Goal: Transaction & Acquisition: Book appointment/travel/reservation

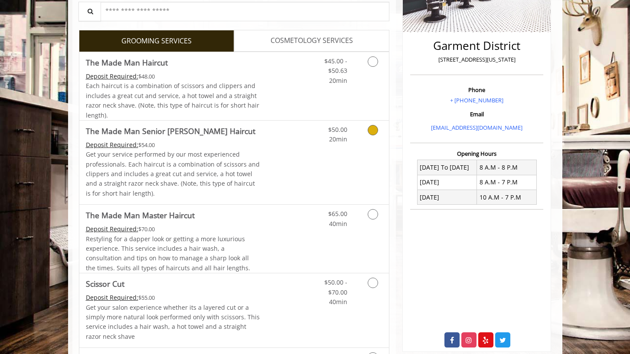
scroll to position [186, 0]
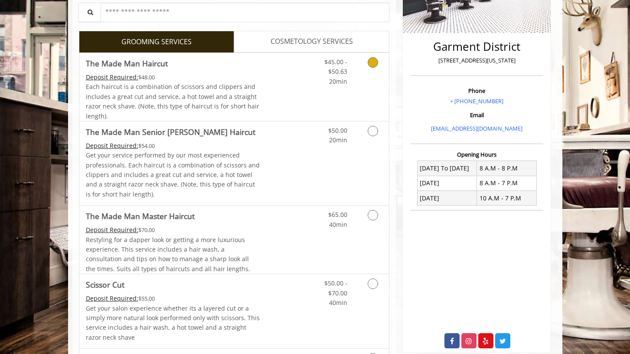
click at [377, 68] on icon "Grooming services" at bounding box center [373, 62] width 10 height 10
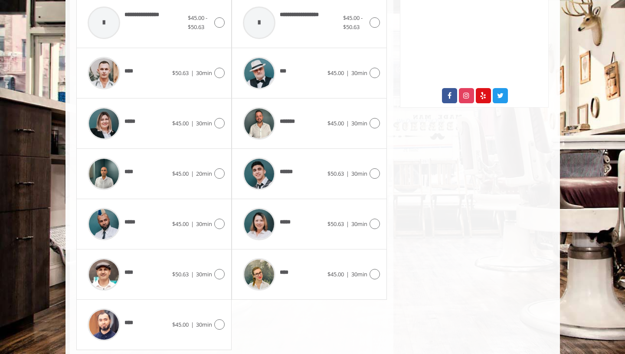
scroll to position [496, 0]
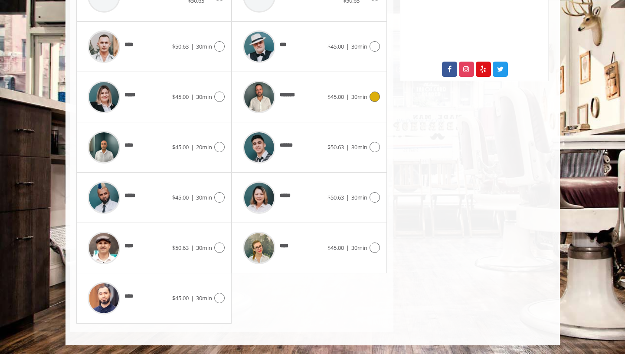
click at [351, 93] on span "30min" at bounding box center [359, 97] width 16 height 8
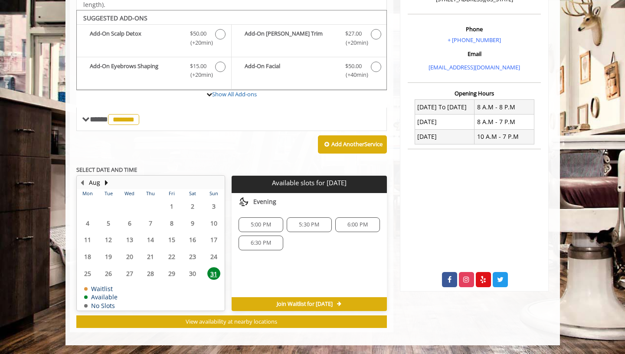
scroll to position [280, 0]
click at [263, 246] on span "6:30 PM" at bounding box center [261, 242] width 20 height 7
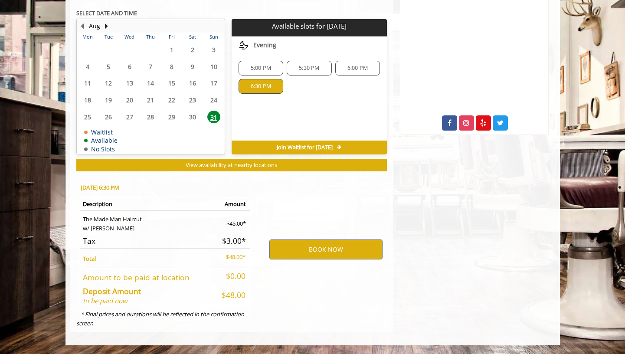
scroll to position [483, 0]
click at [315, 239] on button "BOOK NOW" at bounding box center [325, 249] width 113 height 20
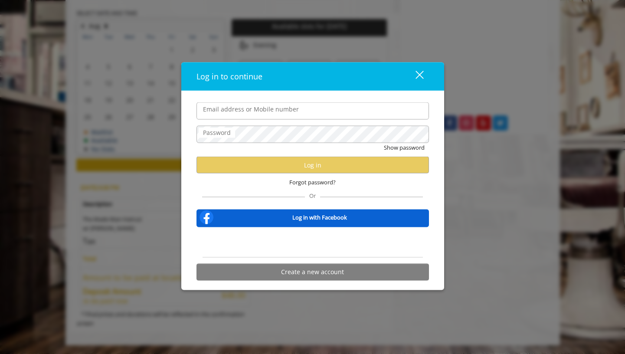
type input "**********"
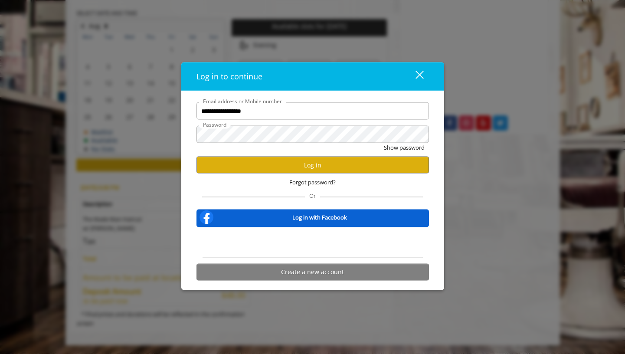
scroll to position [0, 0]
click at [296, 166] on button "Log in" at bounding box center [312, 164] width 232 height 17
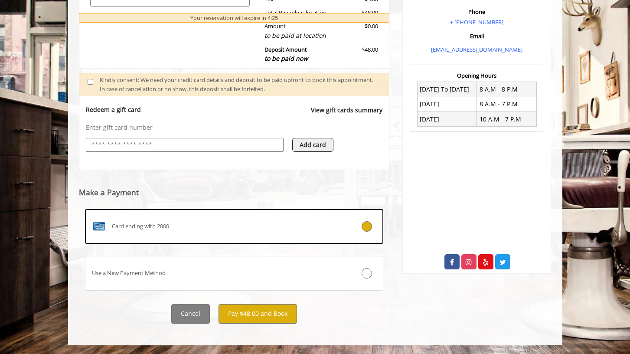
scroll to position [348, 0]
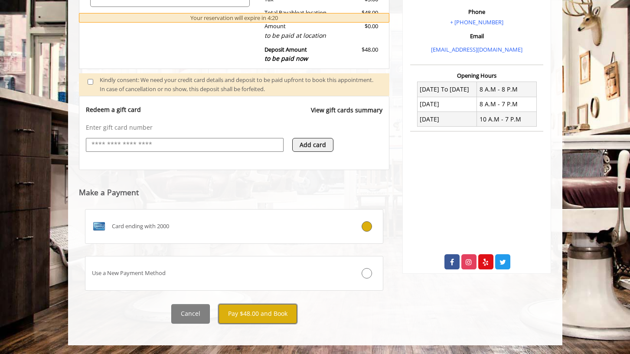
click at [251, 312] on button "Pay $48.00 and Book" at bounding box center [257, 314] width 78 height 20
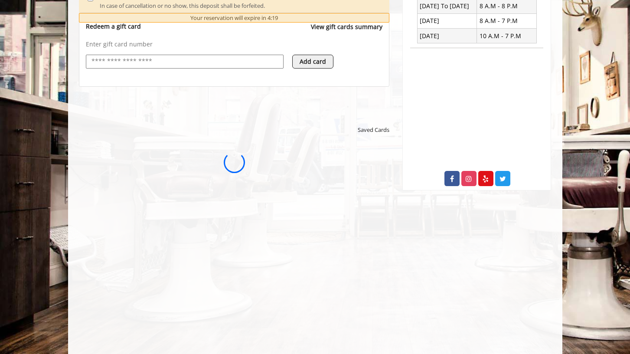
scroll to position [0, 0]
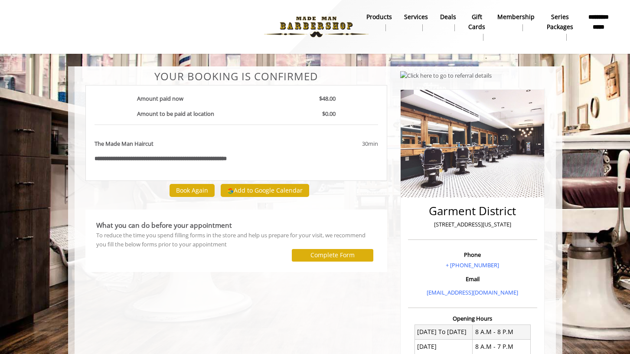
drag, startPoint x: 607, startPoint y: 11, endPoint x: 592, endPoint y: 80, distance: 70.6
